Goal: Information Seeking & Learning: Learn about a topic

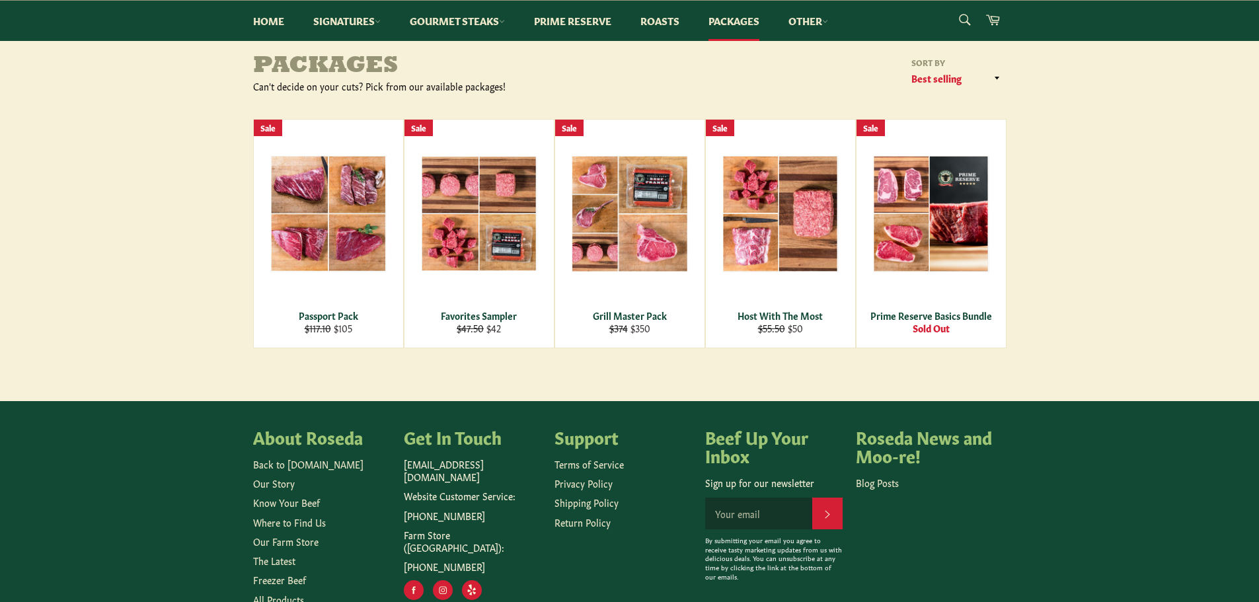
scroll to position [198, 0]
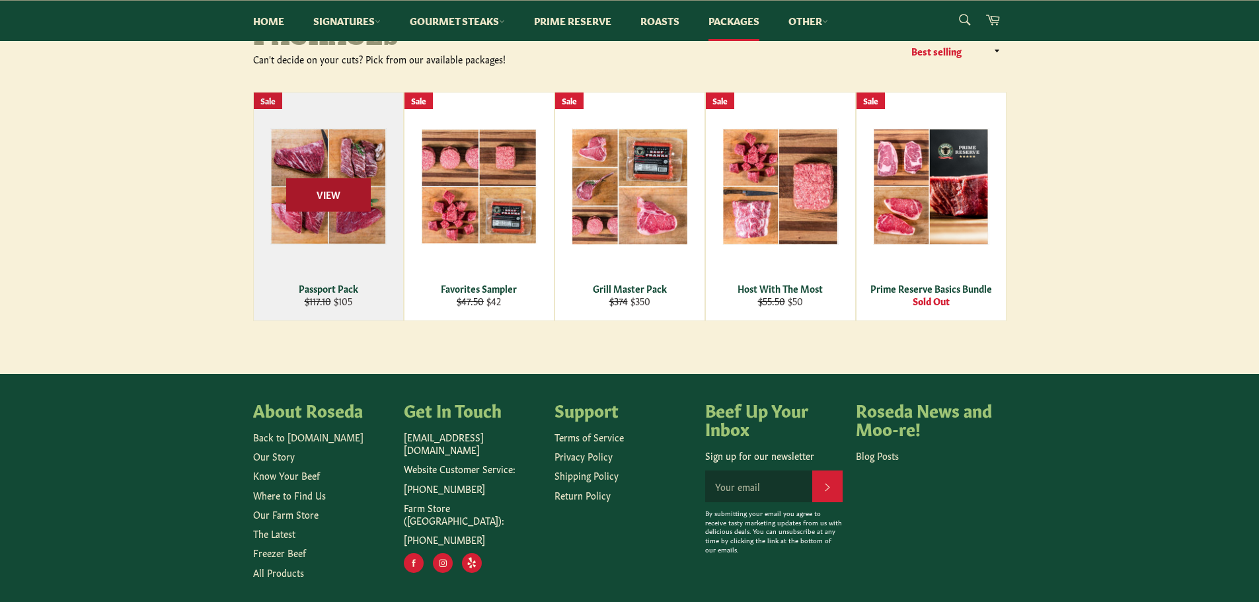
click at [330, 192] on span "View" at bounding box center [328, 195] width 85 height 34
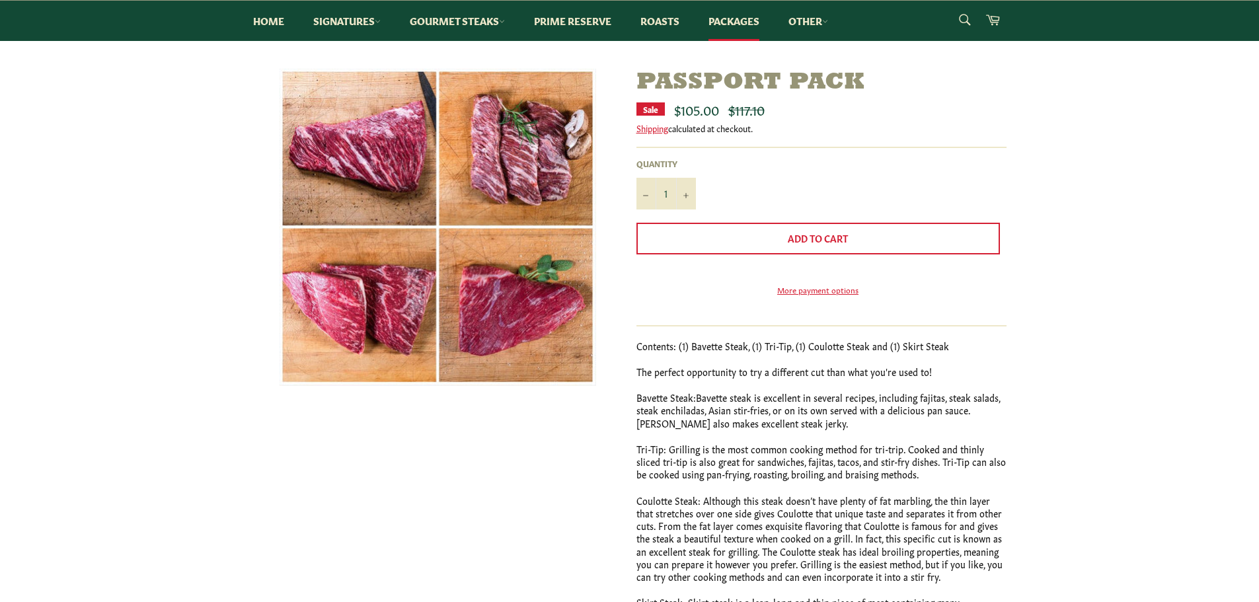
scroll to position [132, 0]
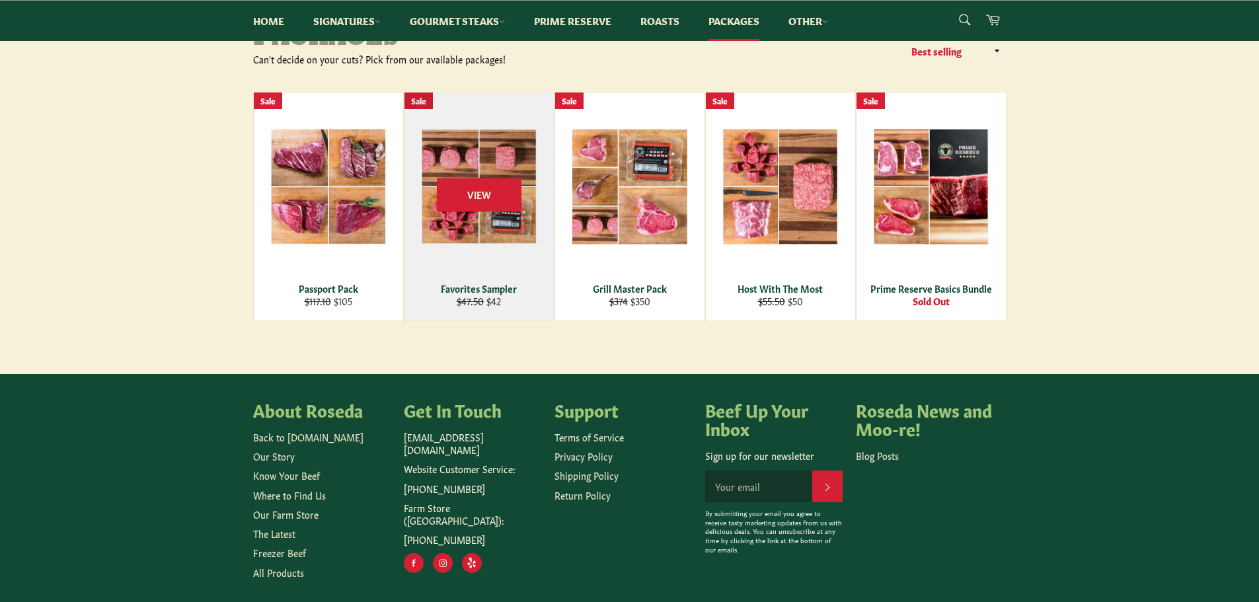
click at [513, 239] on div "View" at bounding box center [478, 207] width 149 height 228
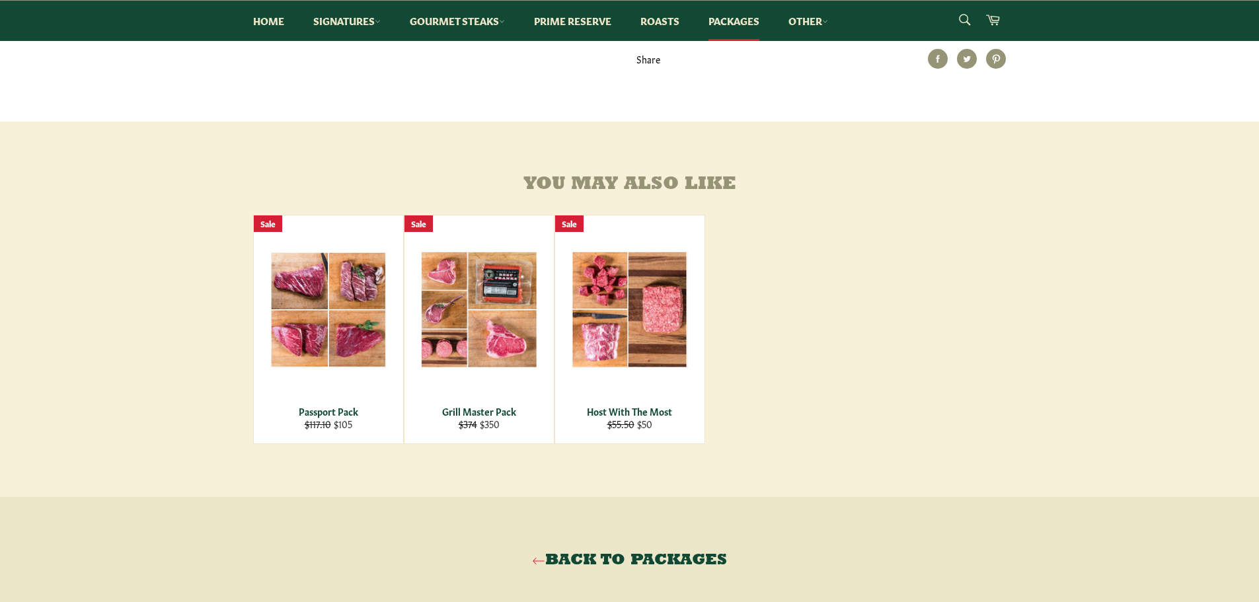
scroll to position [529, 0]
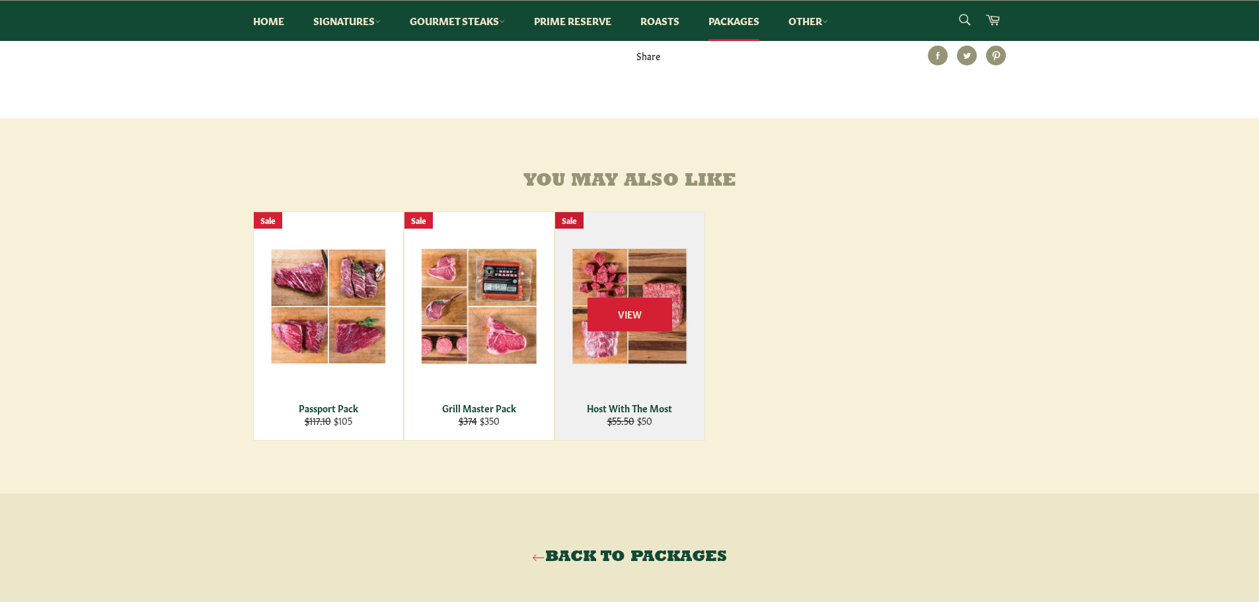
click at [650, 414] on div "Host With The Most" at bounding box center [629, 408] width 133 height 13
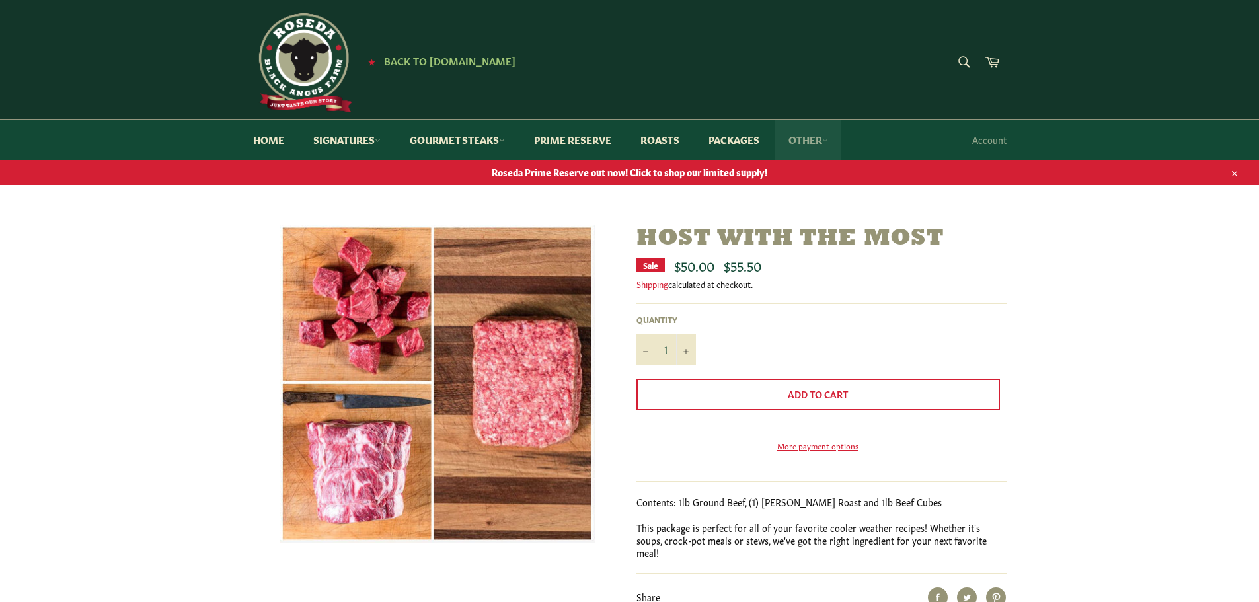
click at [812, 142] on link "Other" at bounding box center [808, 140] width 66 height 40
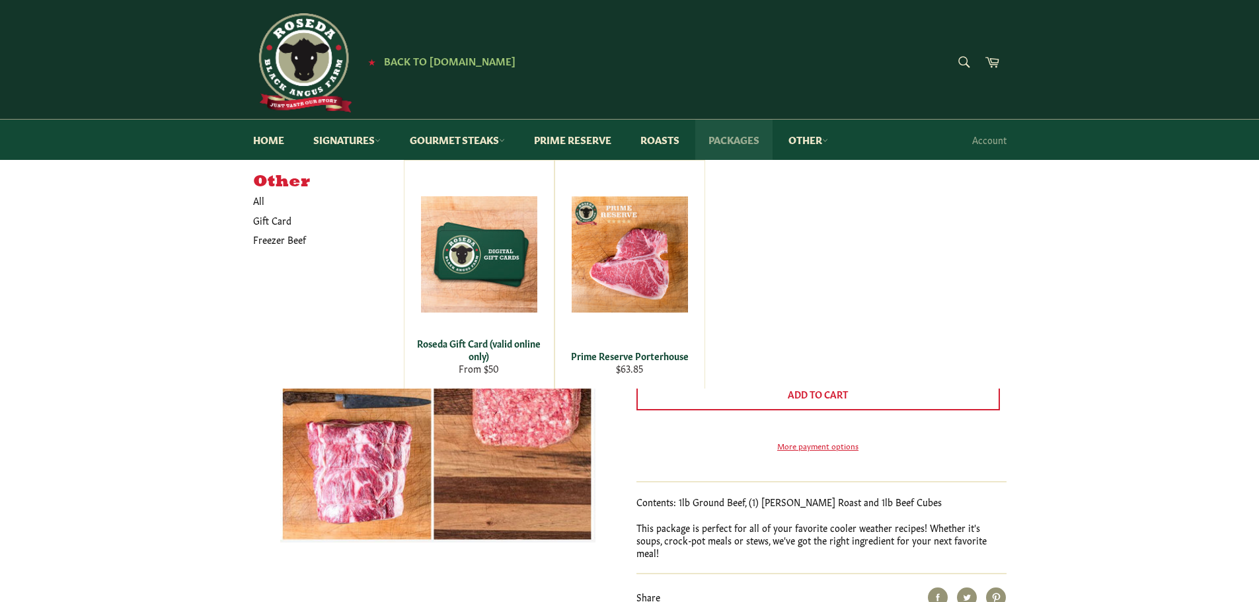
click at [735, 139] on link "Packages" at bounding box center [733, 140] width 77 height 40
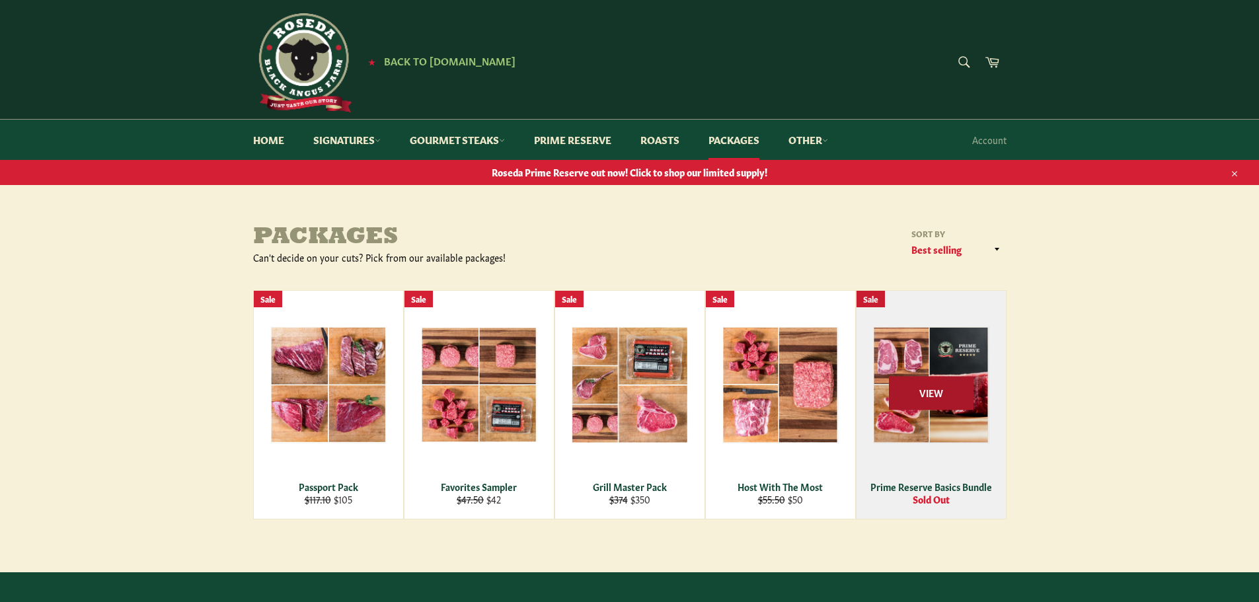
click at [889, 383] on span "View" at bounding box center [931, 393] width 85 height 34
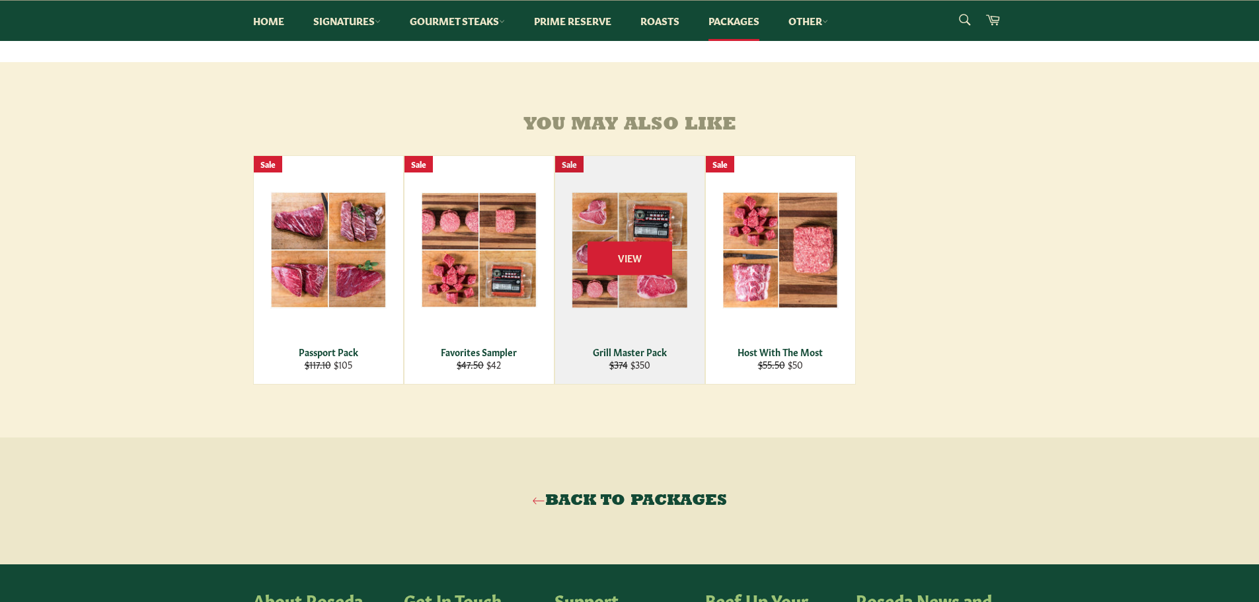
scroll to position [595, 0]
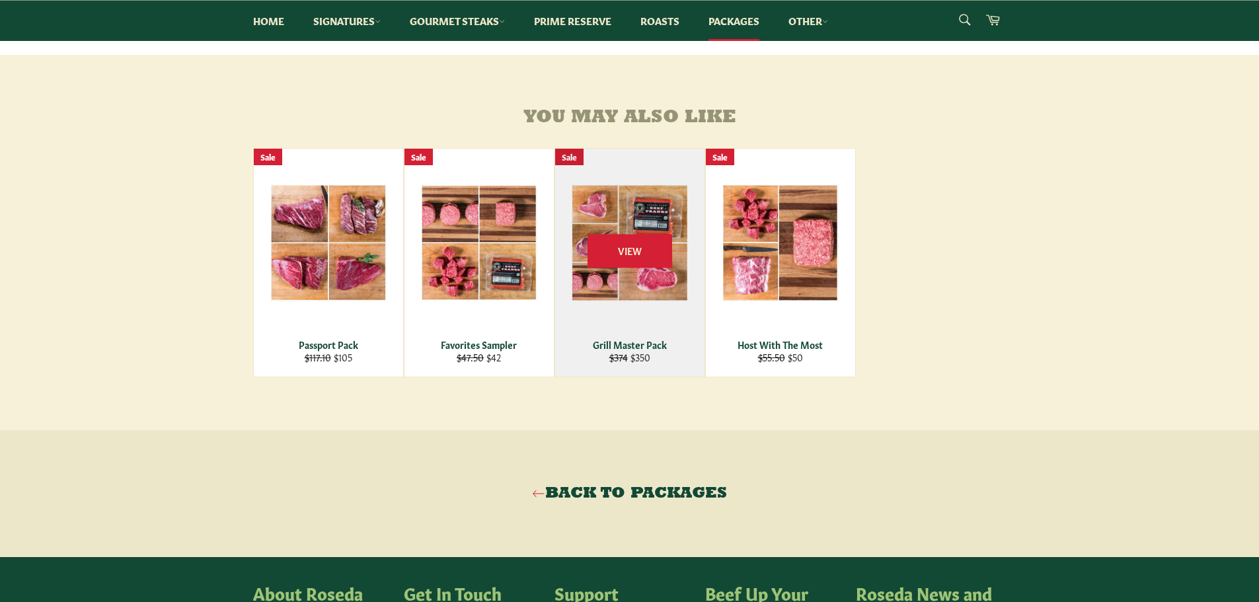
click at [652, 351] on div "Grill Master Pack" at bounding box center [629, 344] width 133 height 13
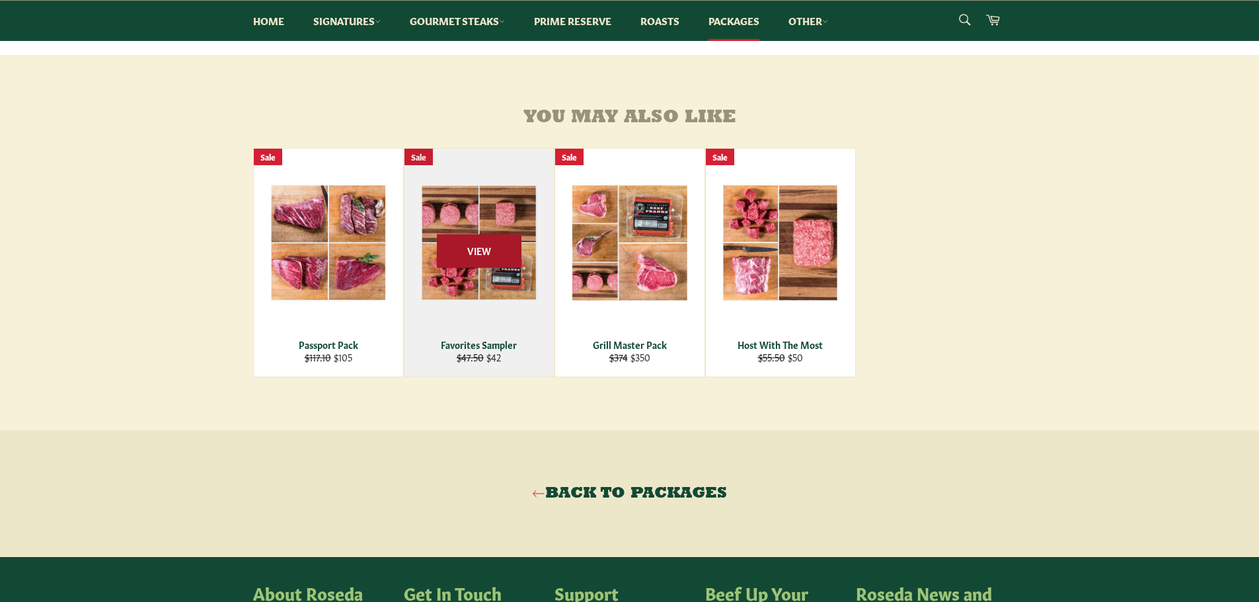
click at [494, 264] on span "View" at bounding box center [479, 251] width 85 height 34
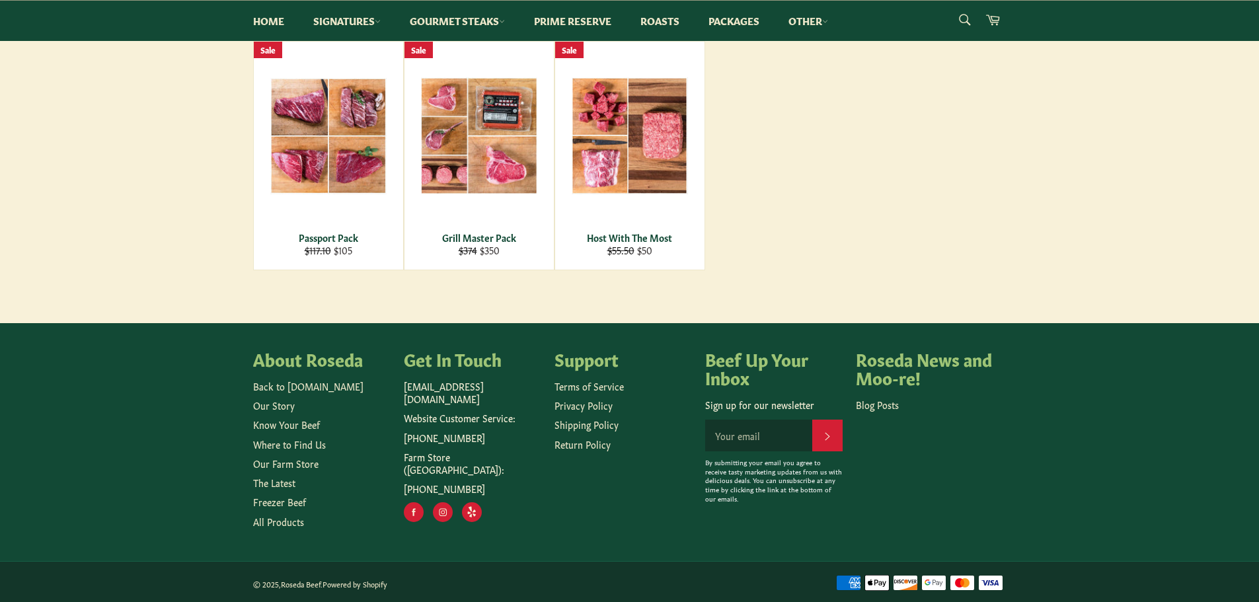
scroll to position [720, 0]
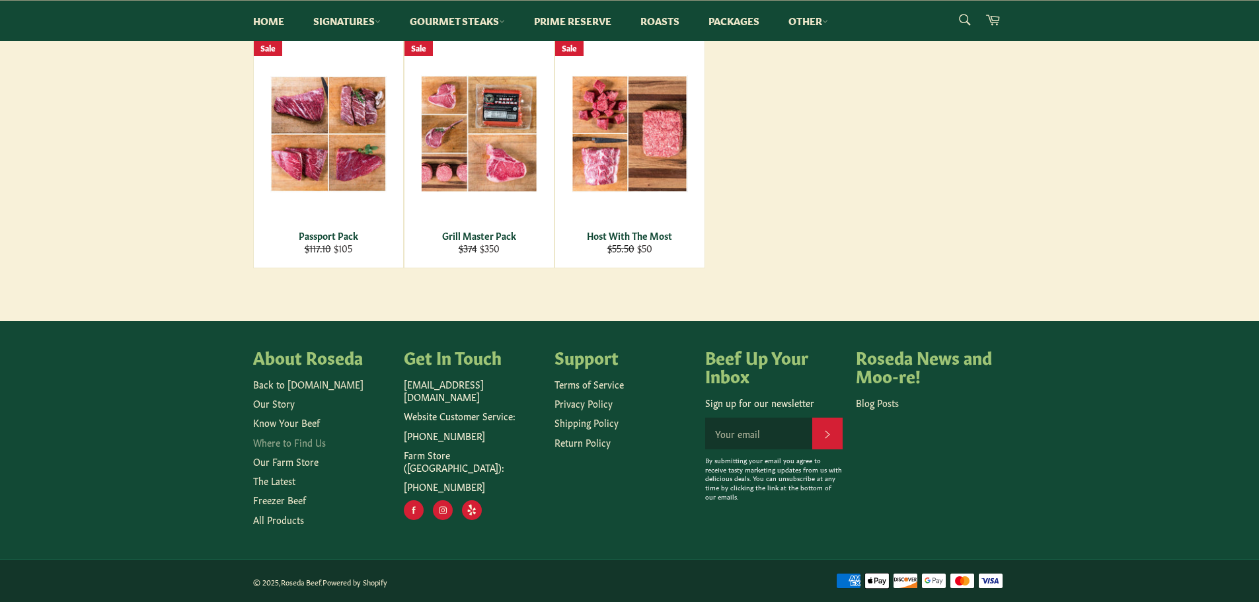
click at [300, 443] on link "Where to Find Us" at bounding box center [289, 441] width 73 height 13
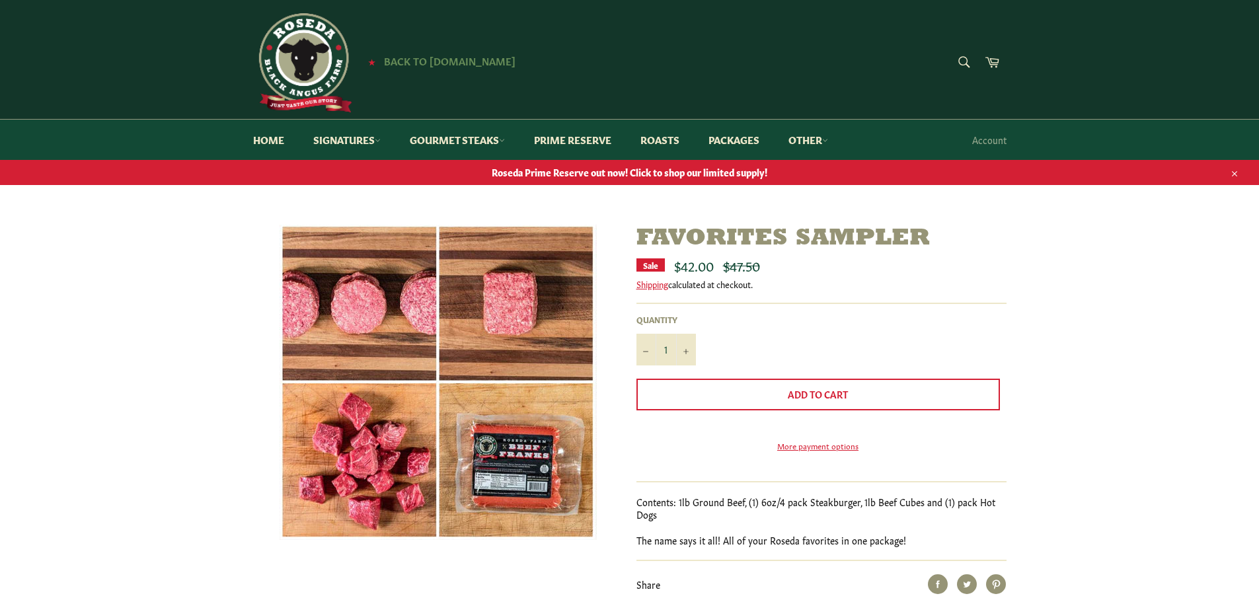
click at [427, 58] on span "Back to [DOMAIN_NAME]" at bounding box center [449, 61] width 131 height 14
